Goal: Information Seeking & Learning: Learn about a topic

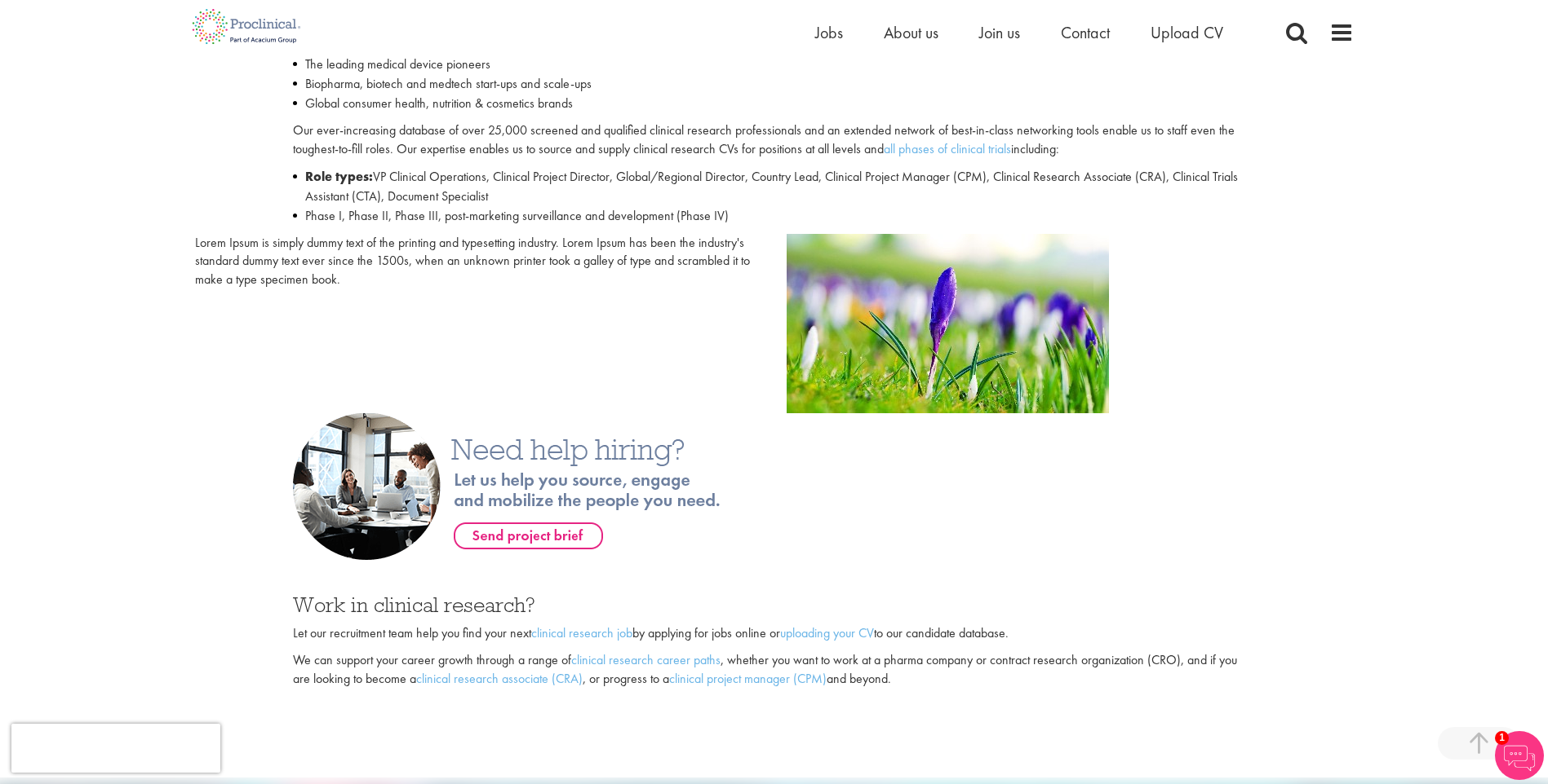
scroll to position [815, 0]
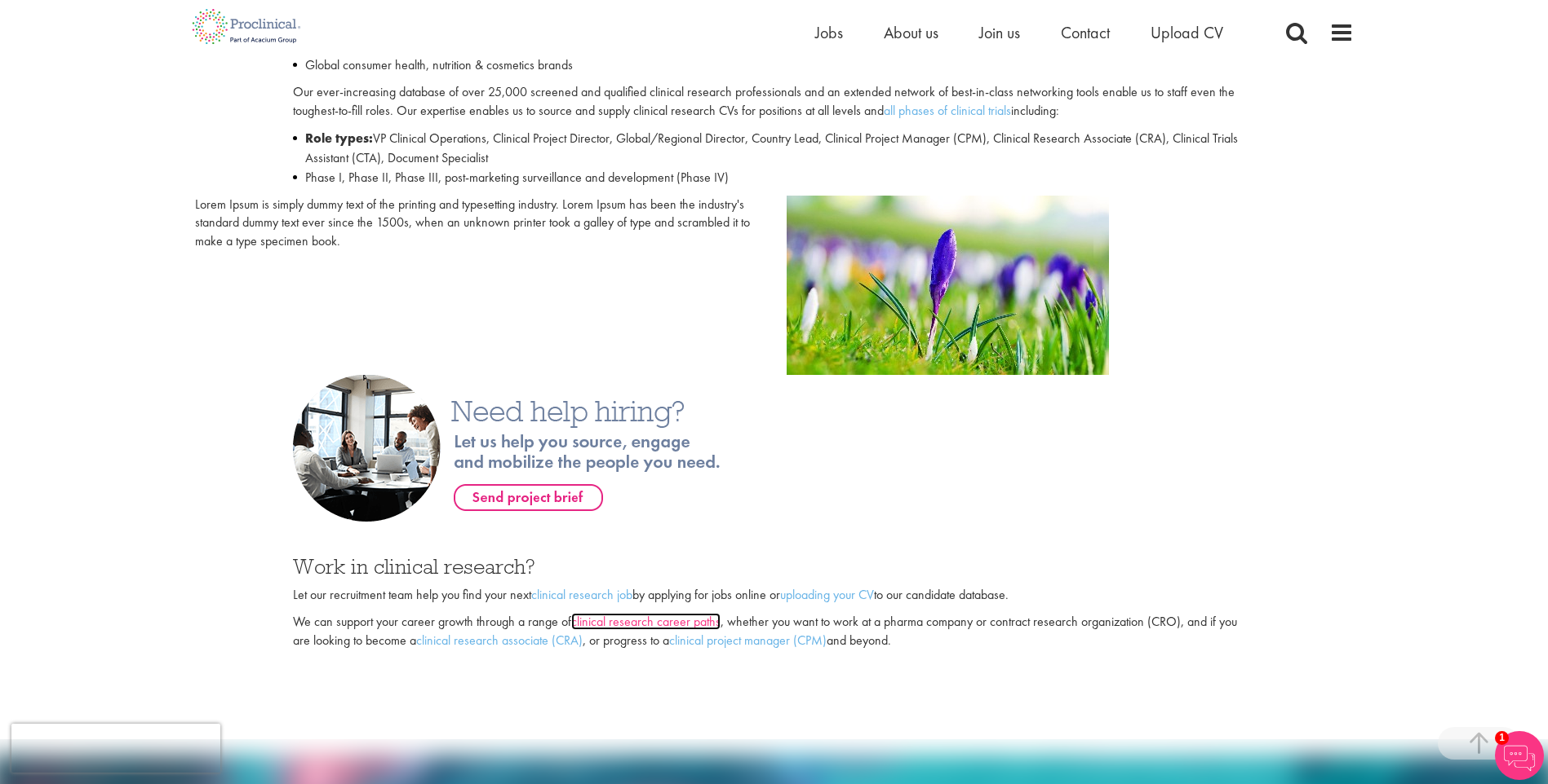
click at [595, 619] on link "clinical research career paths" at bounding box center [646, 622] width 149 height 17
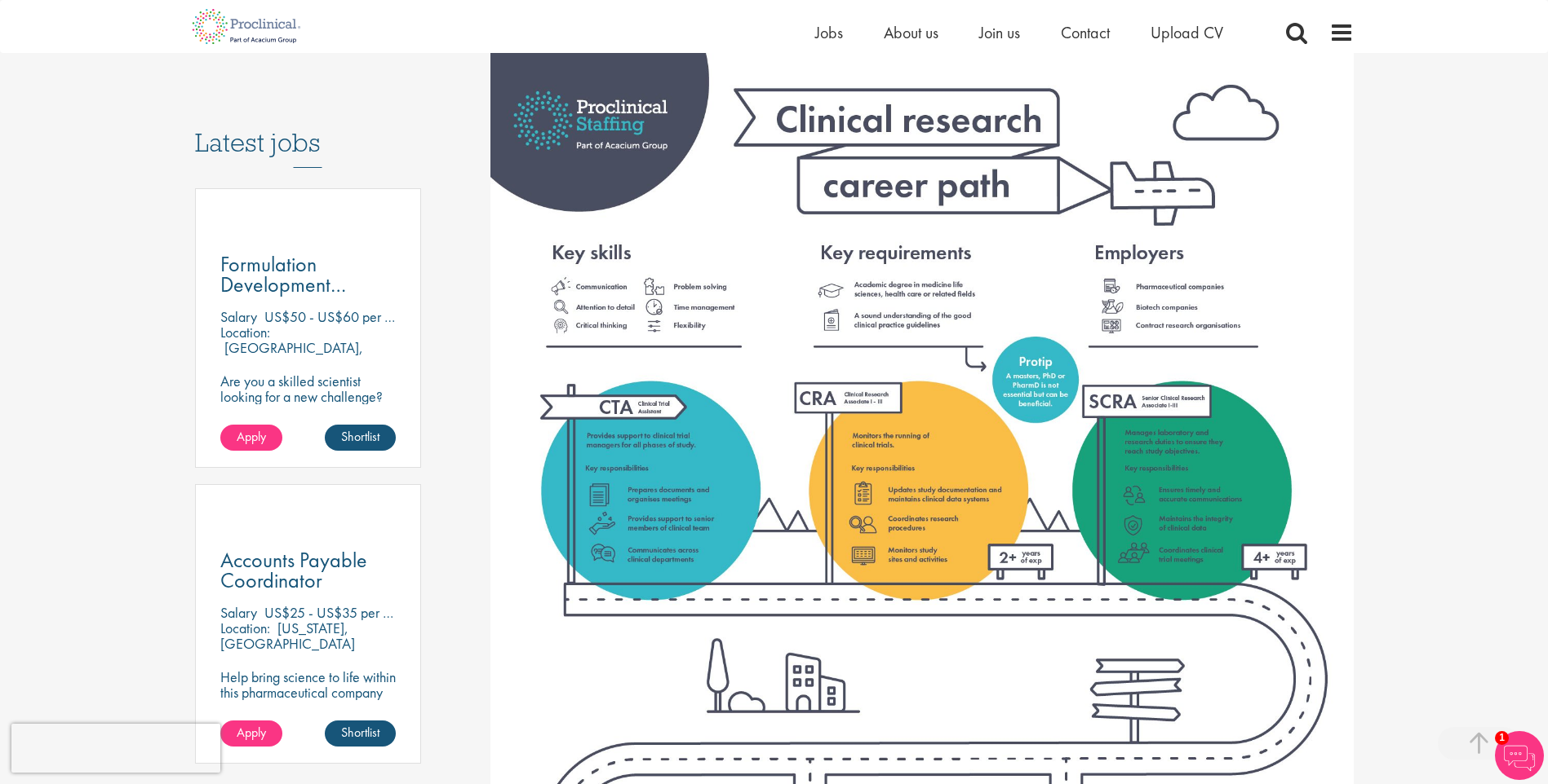
scroll to position [734, 0]
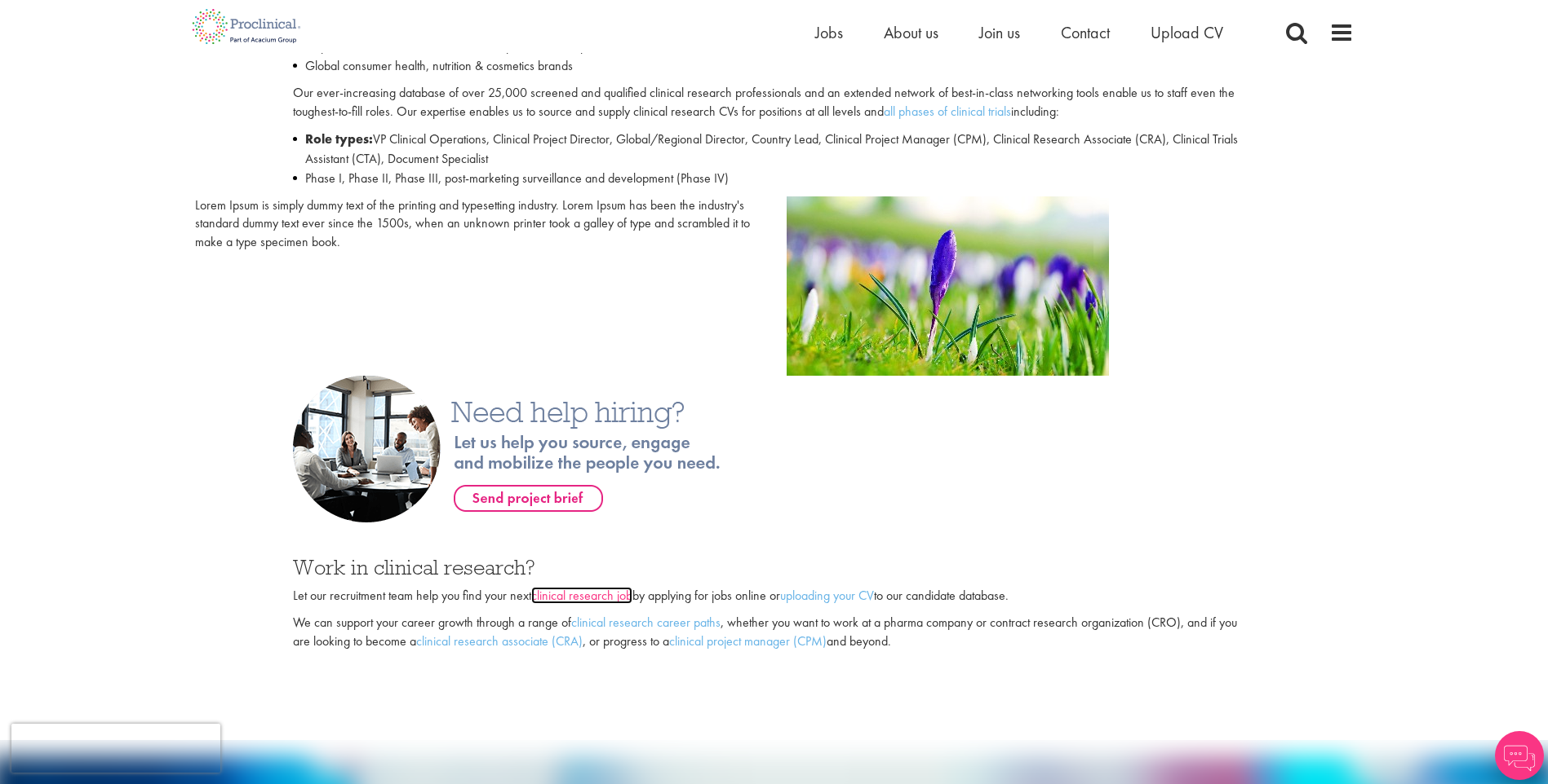
click at [583, 593] on link "clinical research job" at bounding box center [582, 596] width 101 height 17
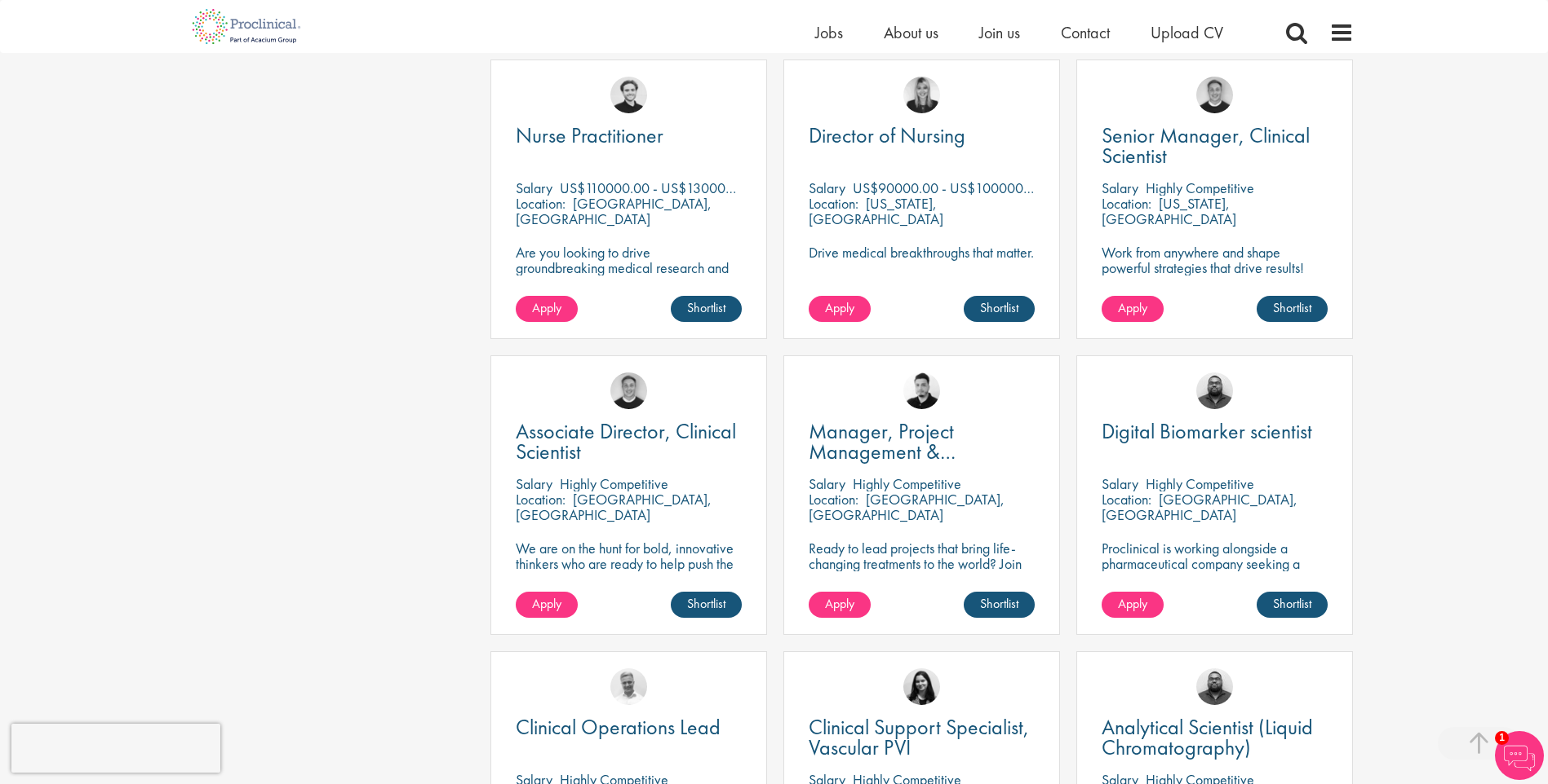
scroll to position [1060, 0]
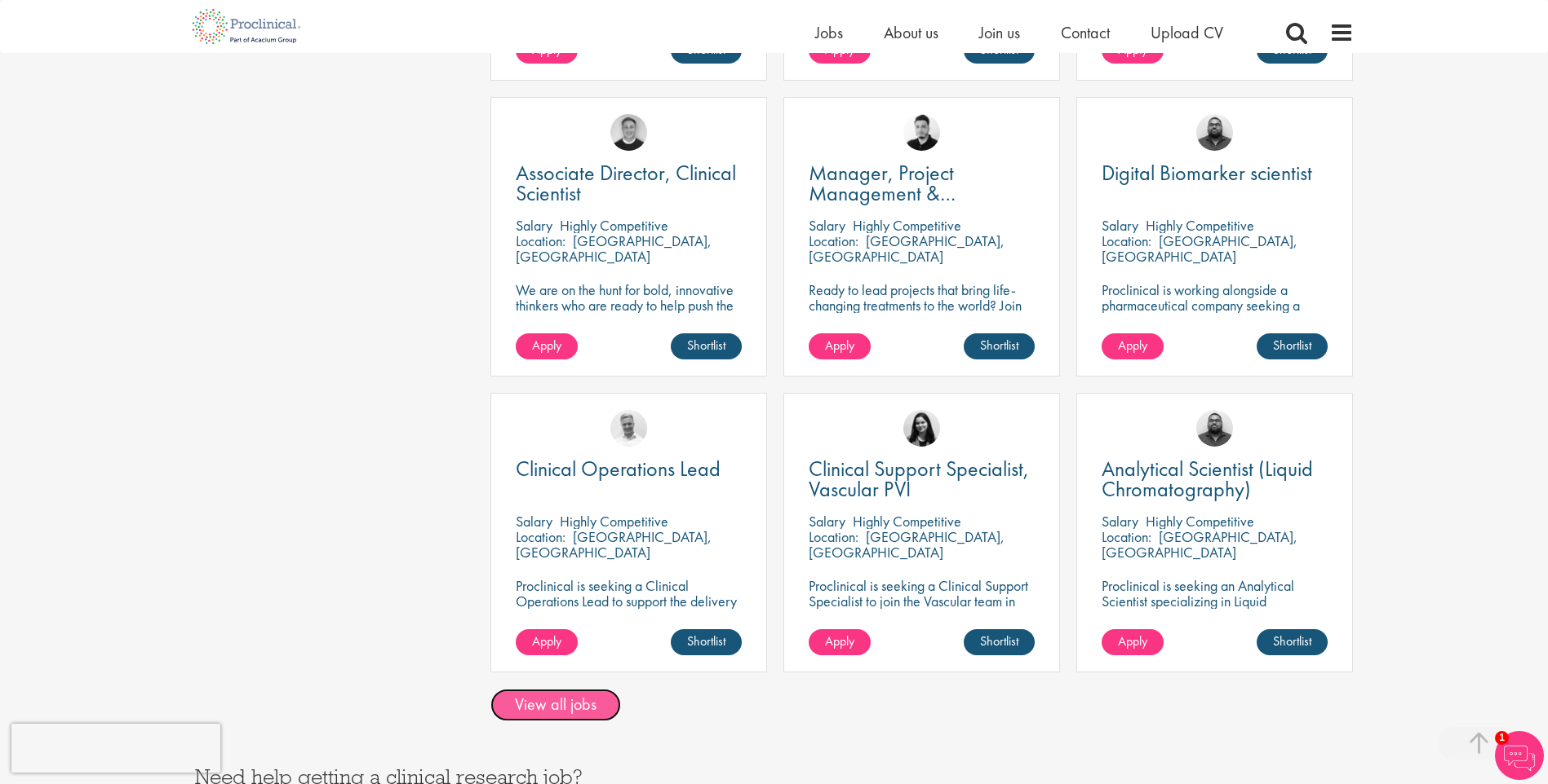
click at [575, 689] on link "View all jobs" at bounding box center [556, 705] width 131 height 33
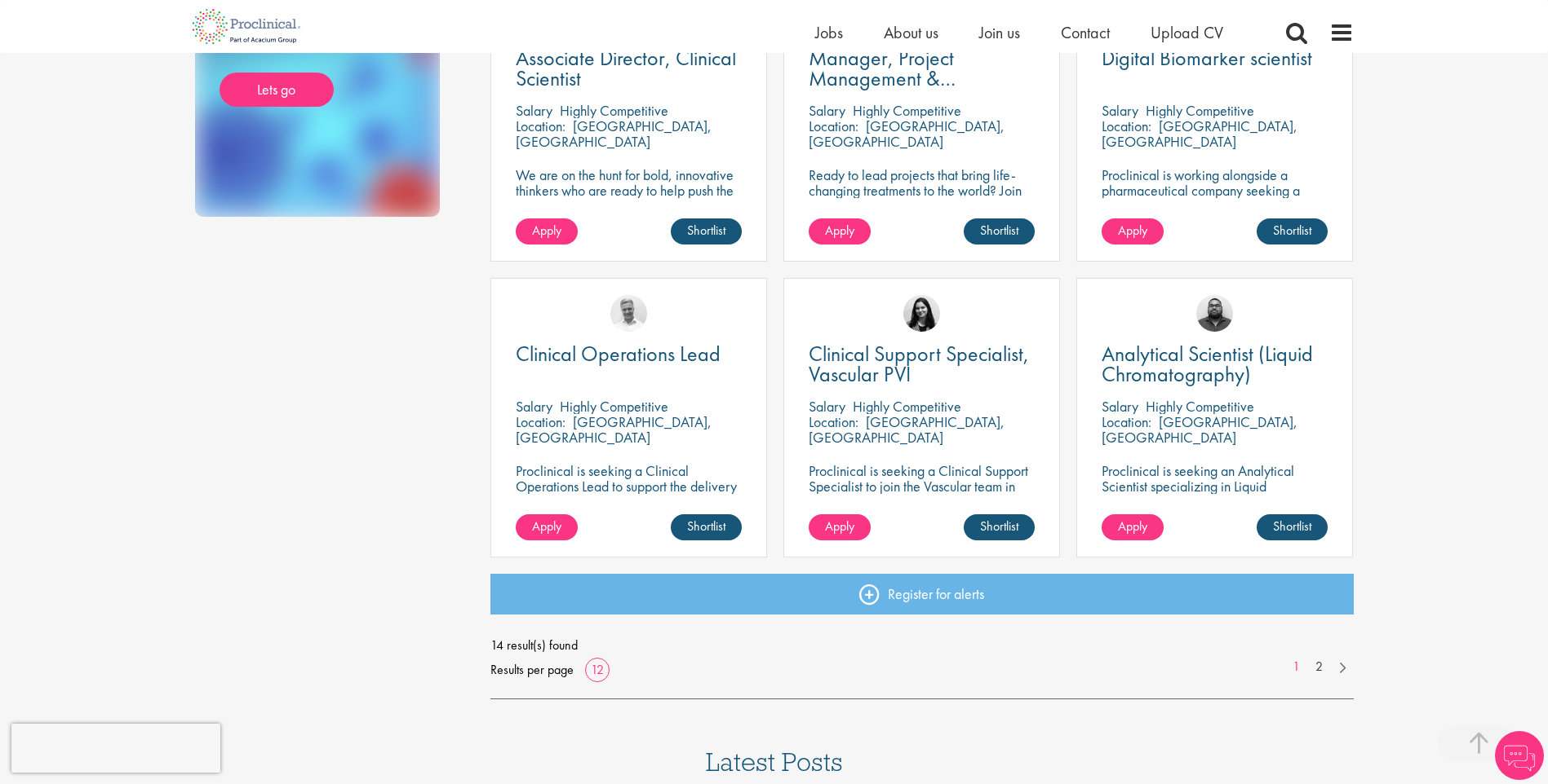
scroll to position [979, 0]
click at [1320, 661] on link "2" at bounding box center [1318, 667] width 23 height 19
